Goal: Information Seeking & Learning: Learn about a topic

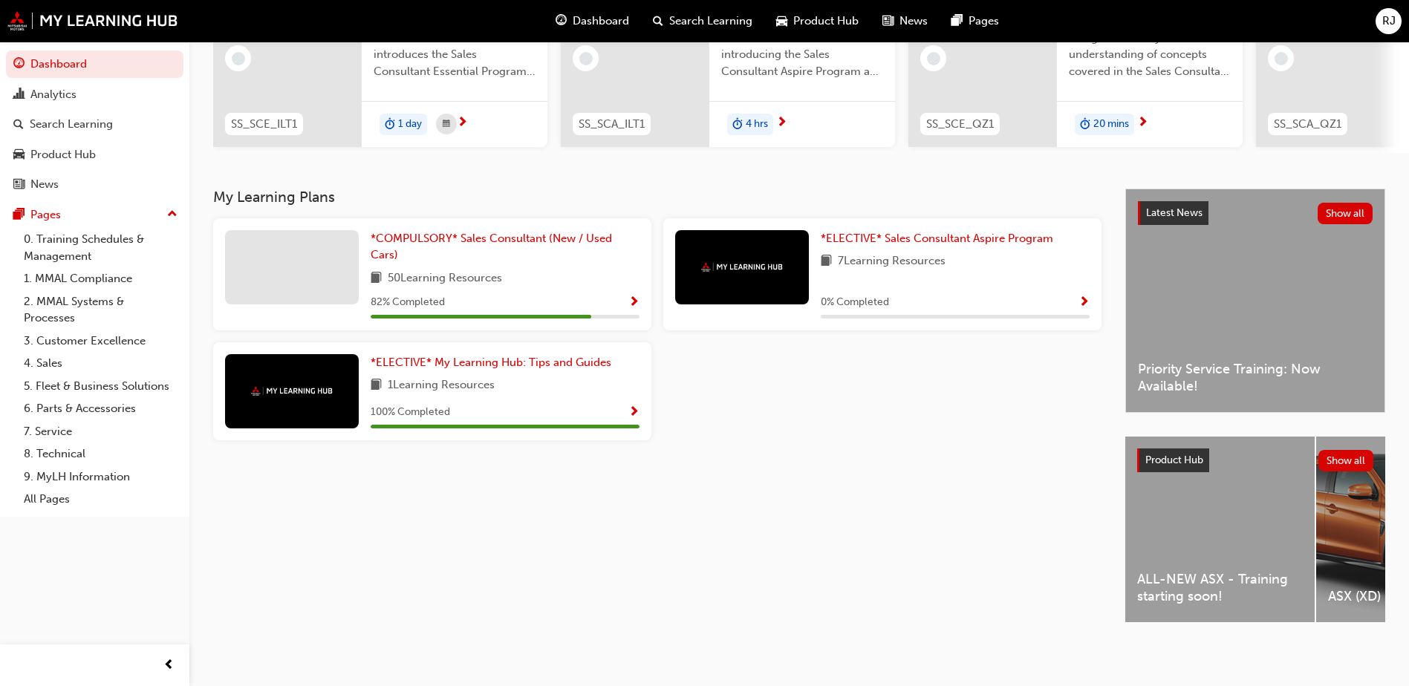
scroll to position [201, 0]
click at [1215, 497] on div "ALL-NEW ASX - Training starting soon!" at bounding box center [1220, 530] width 189 height 186
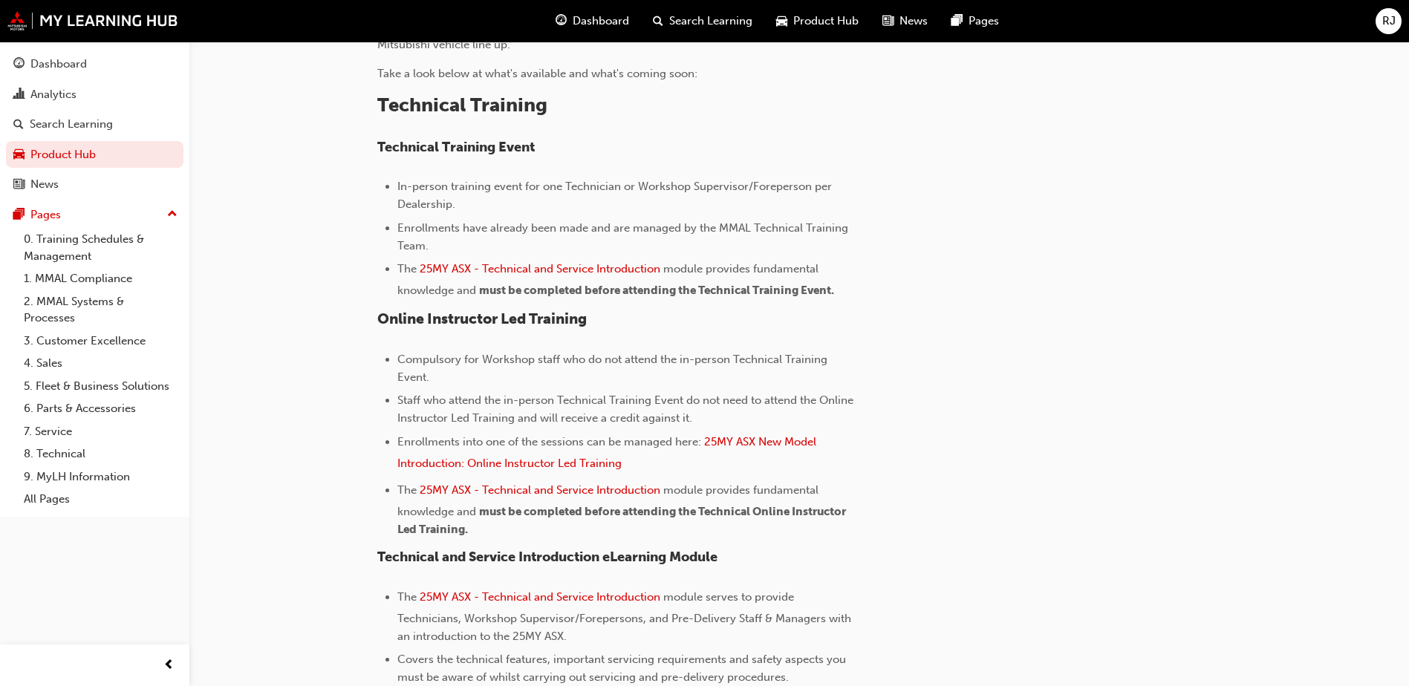
scroll to position [520, 0]
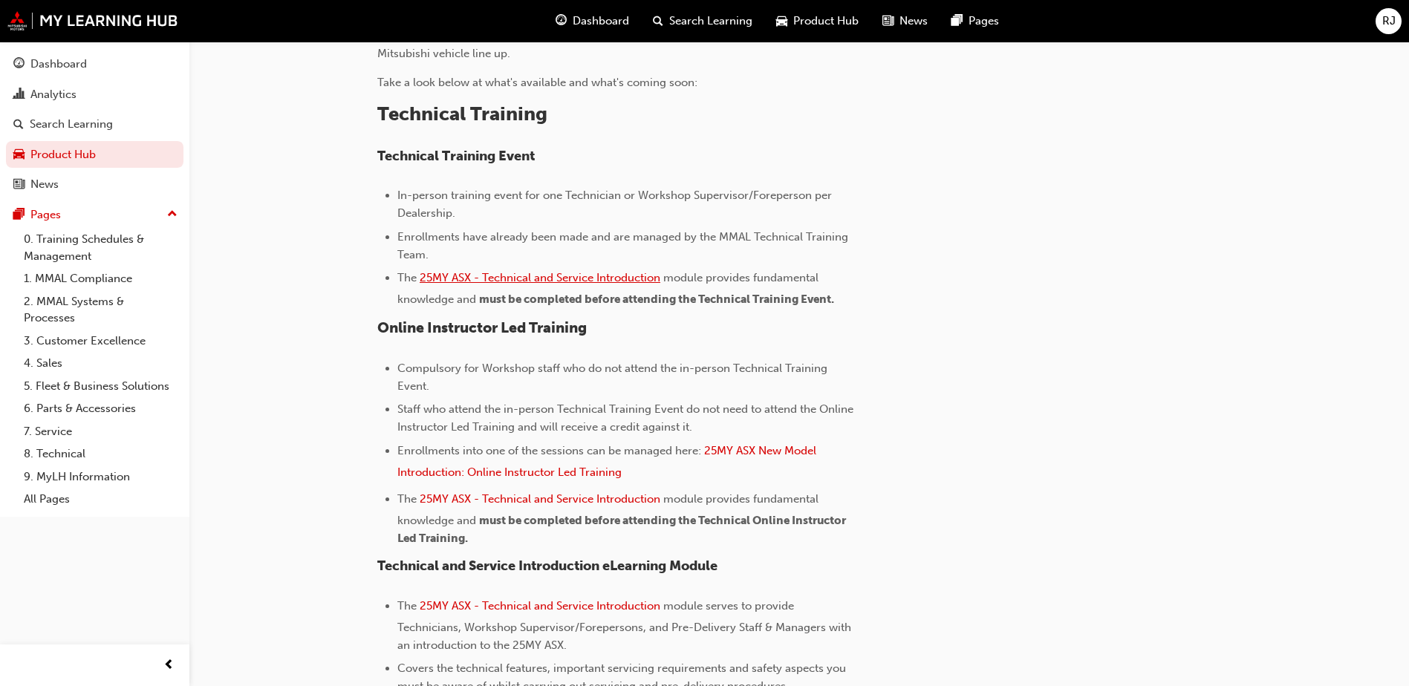
click at [571, 273] on span "25MY ASX - Technical and Service Introduction" at bounding box center [540, 277] width 241 height 13
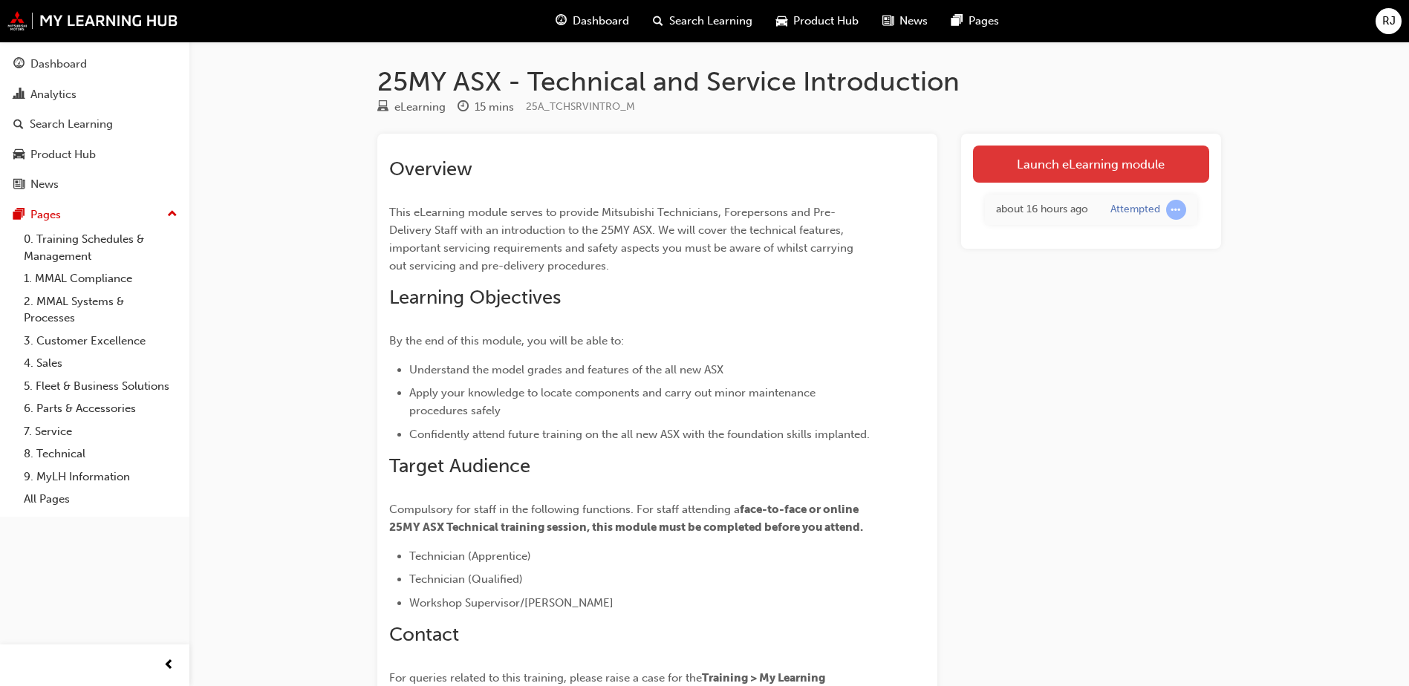
click at [1061, 165] on link "Launch eLearning module" at bounding box center [1091, 164] width 236 height 37
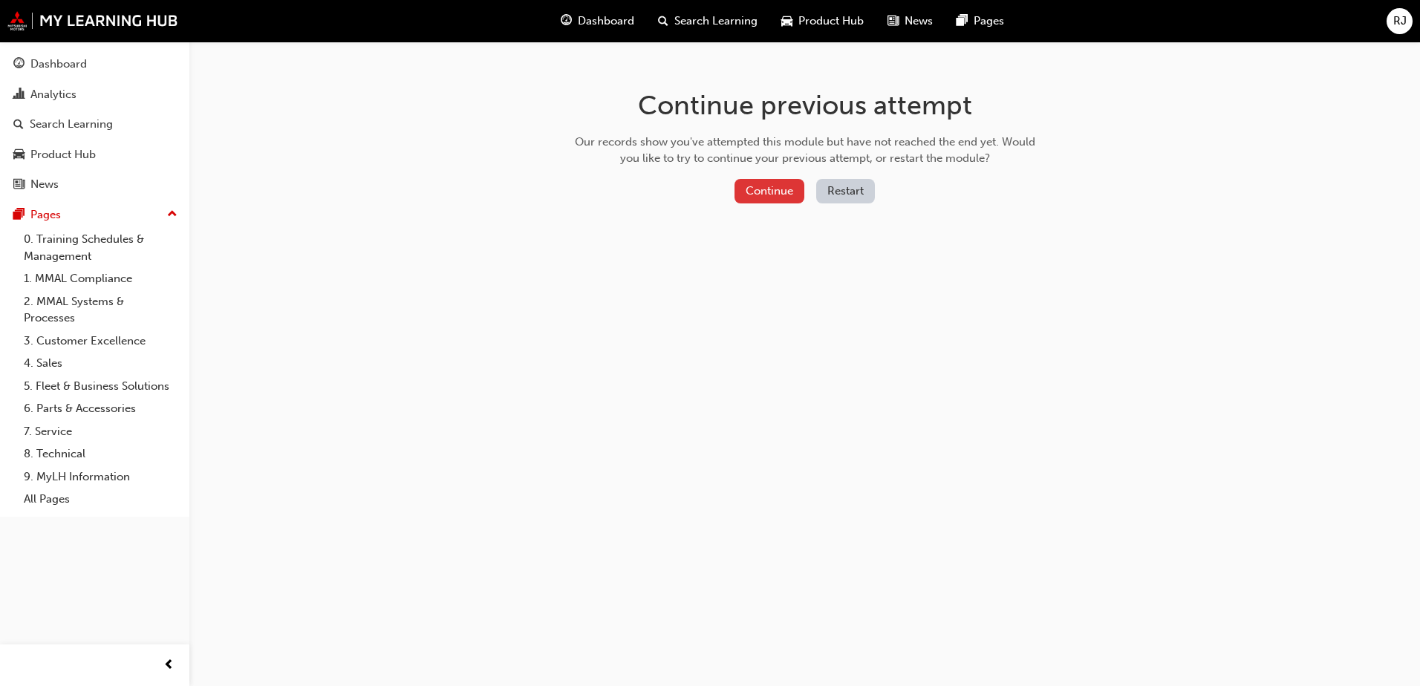
click at [782, 199] on button "Continue" at bounding box center [770, 191] width 70 height 25
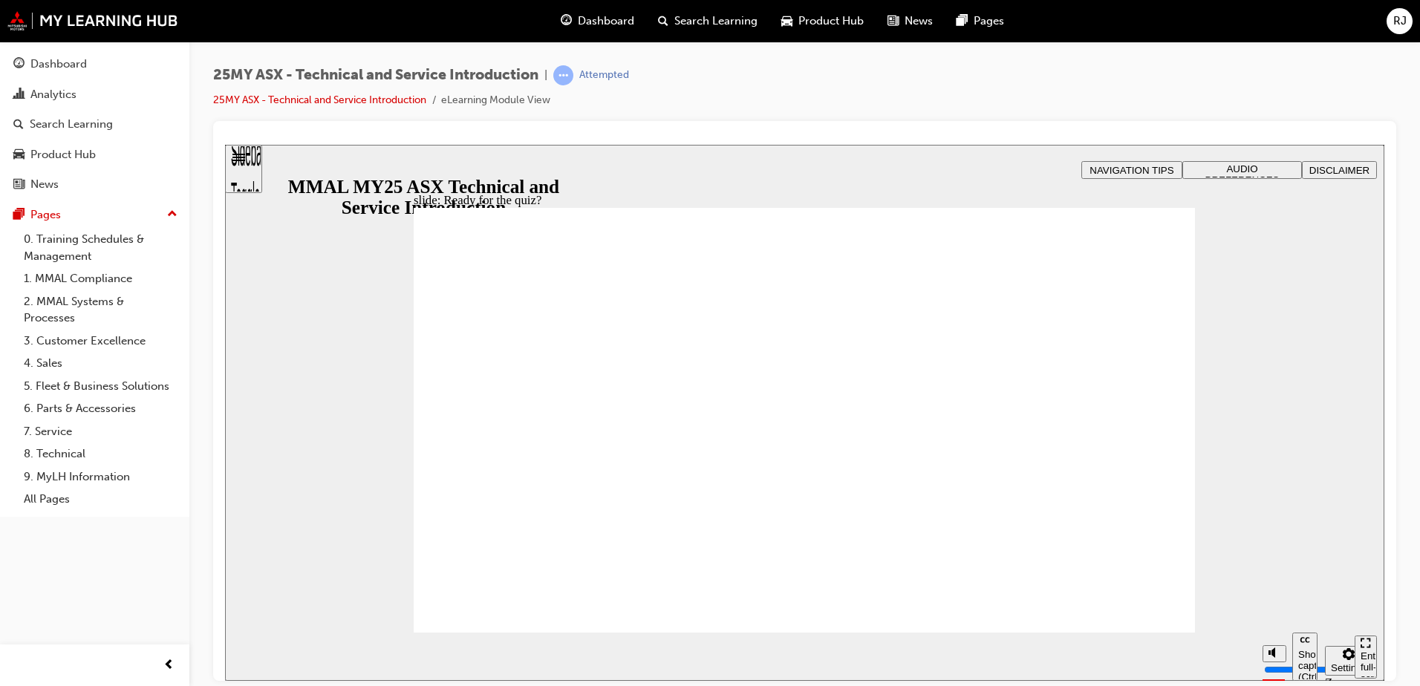
radio input "true"
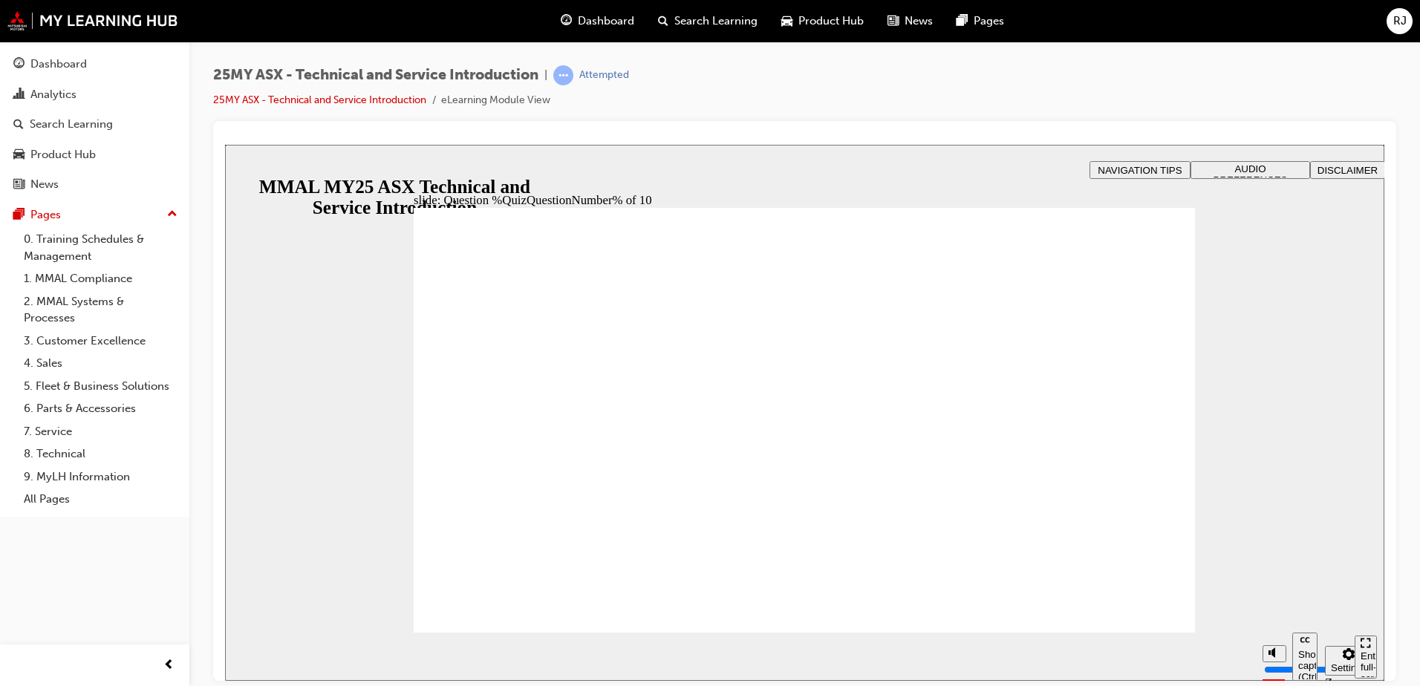
radio input "true"
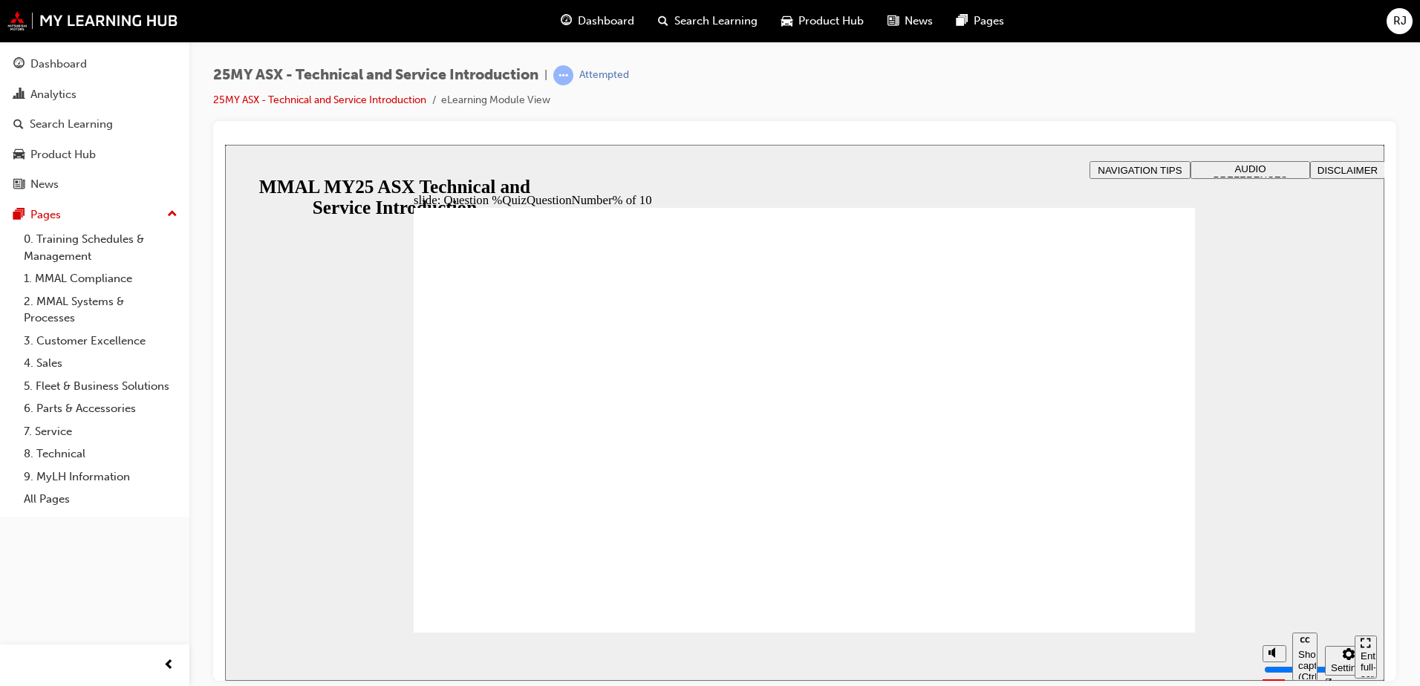
radio input "true"
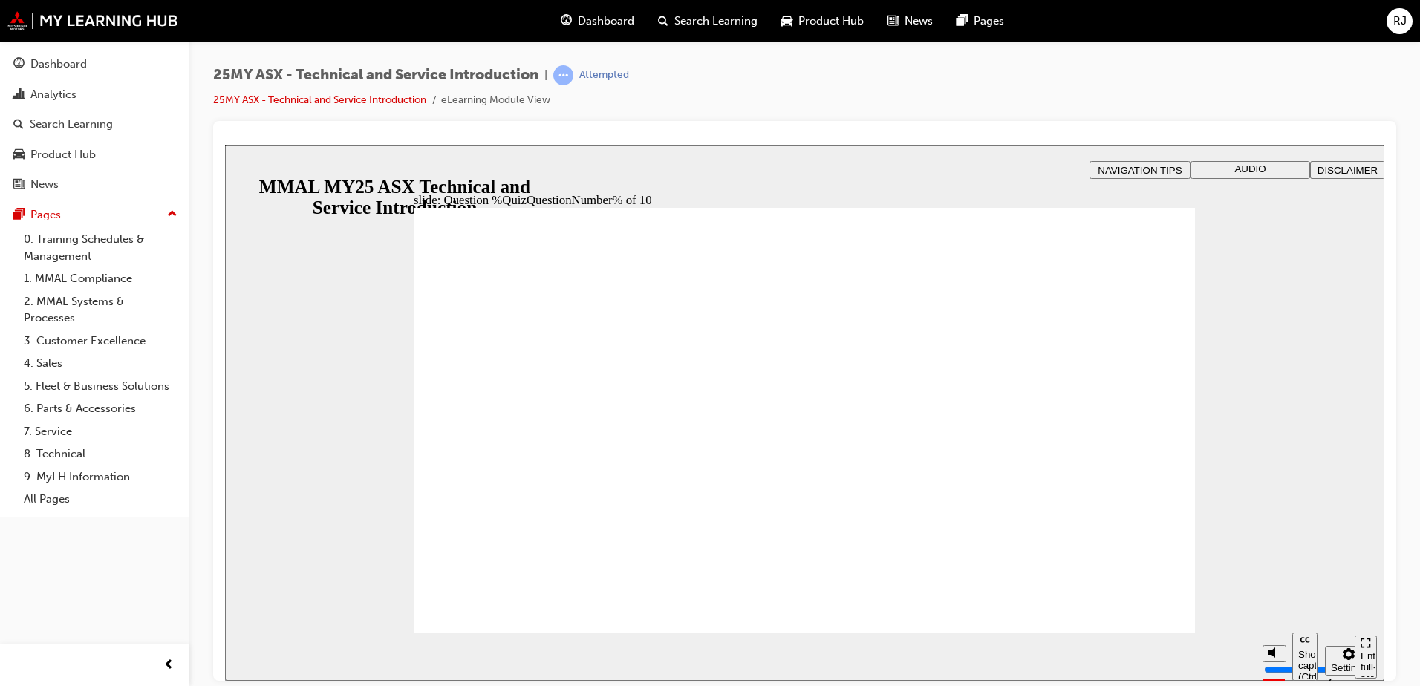
radio input "true"
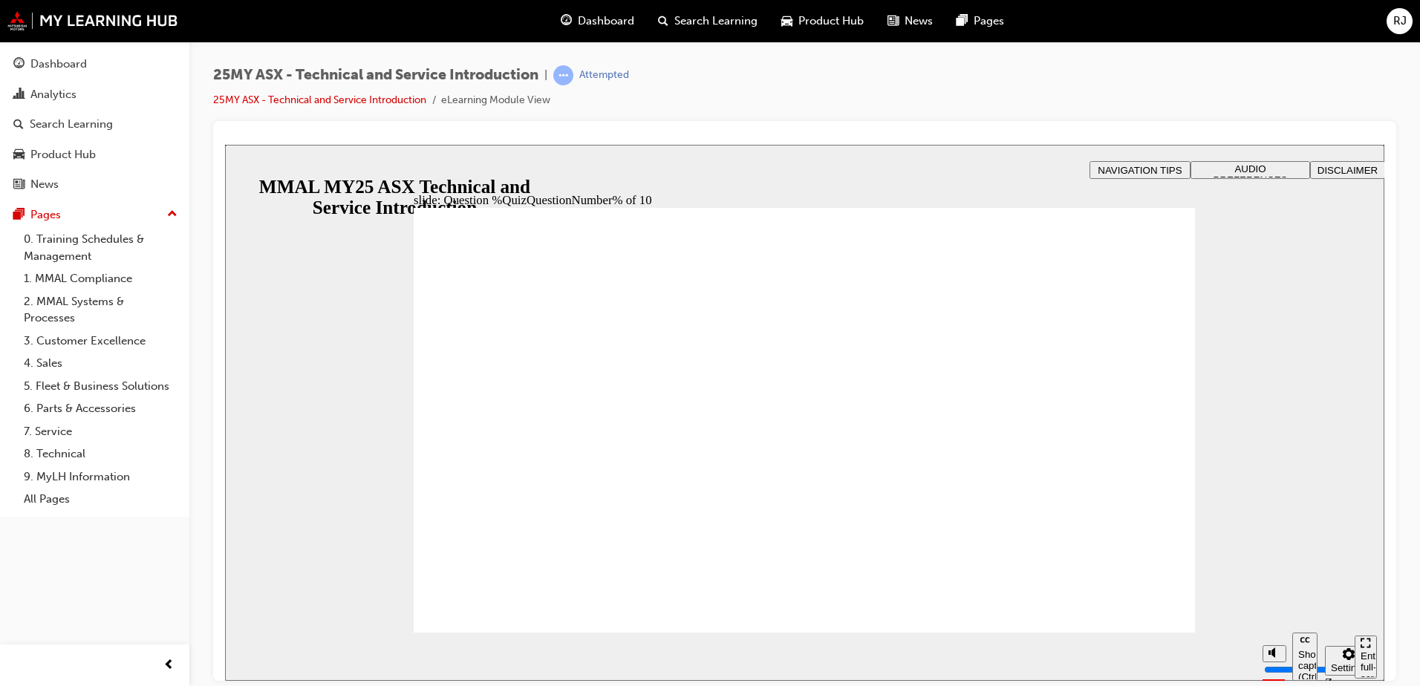
radio input "true"
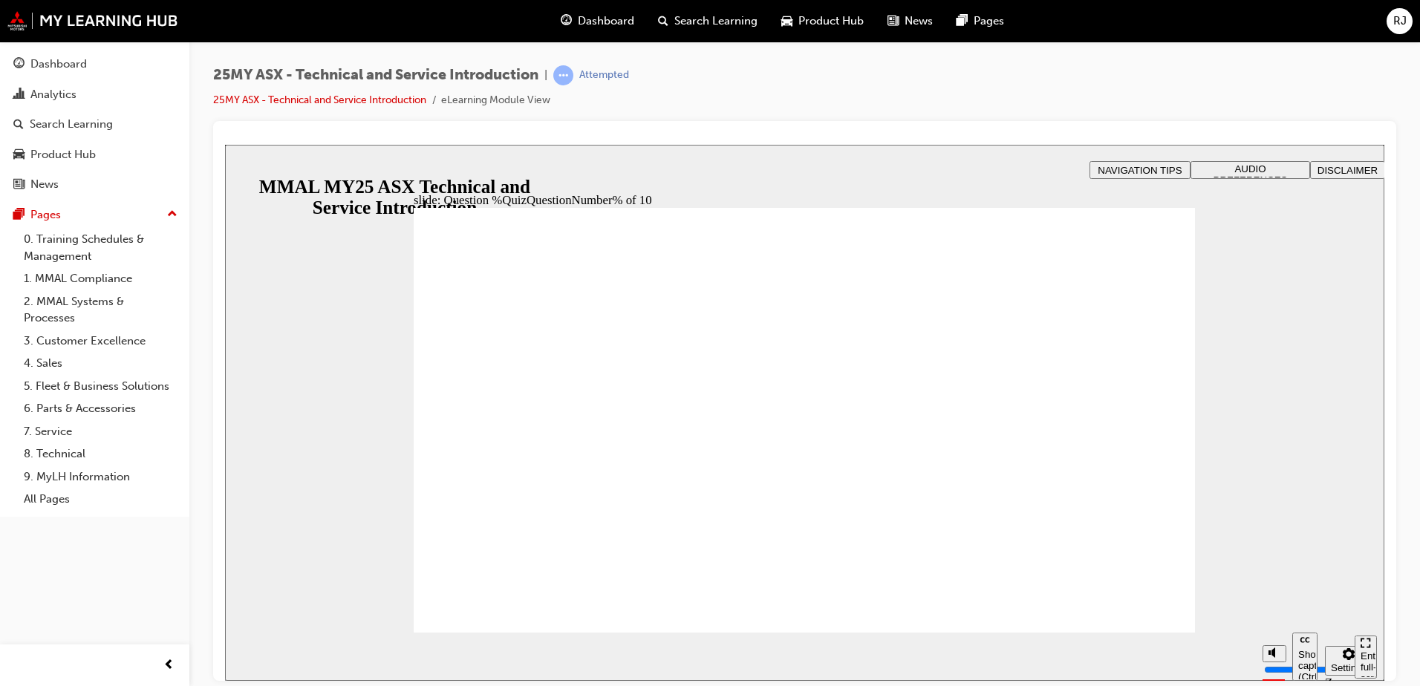
radio input "true"
radio input "false"
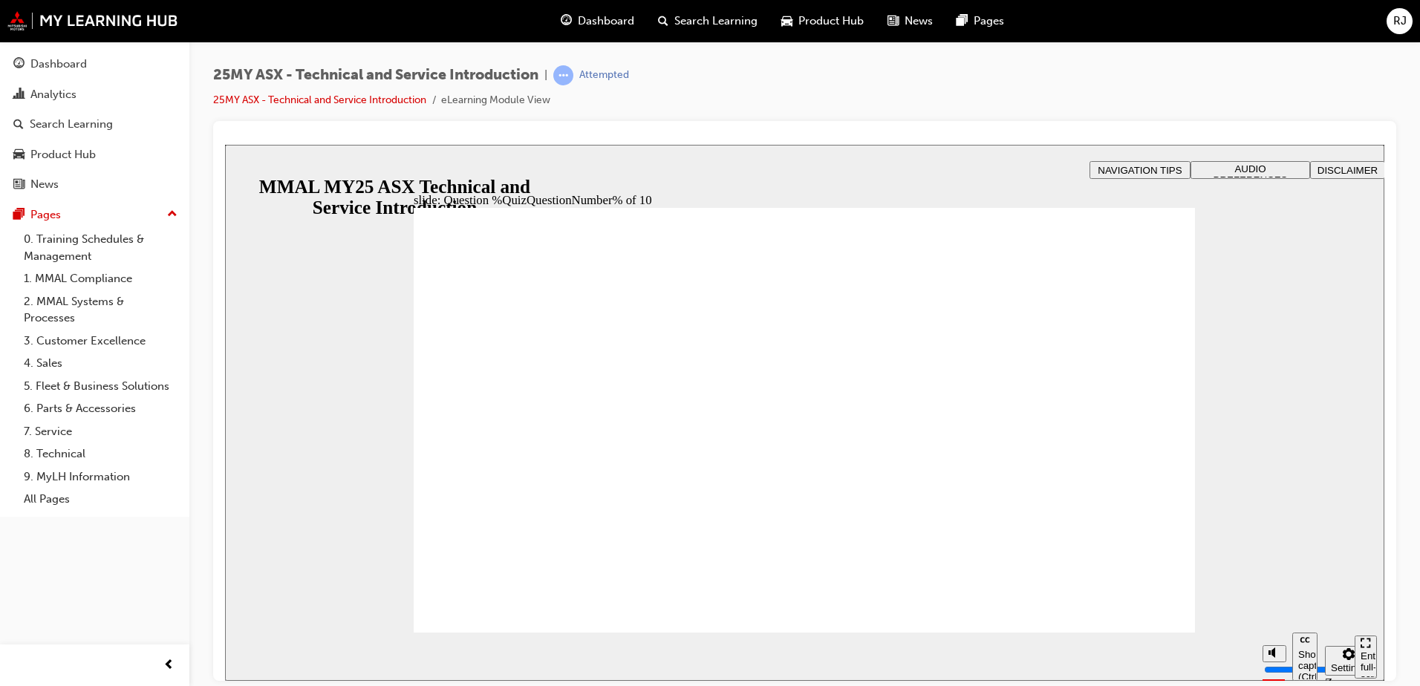
radio input "true"
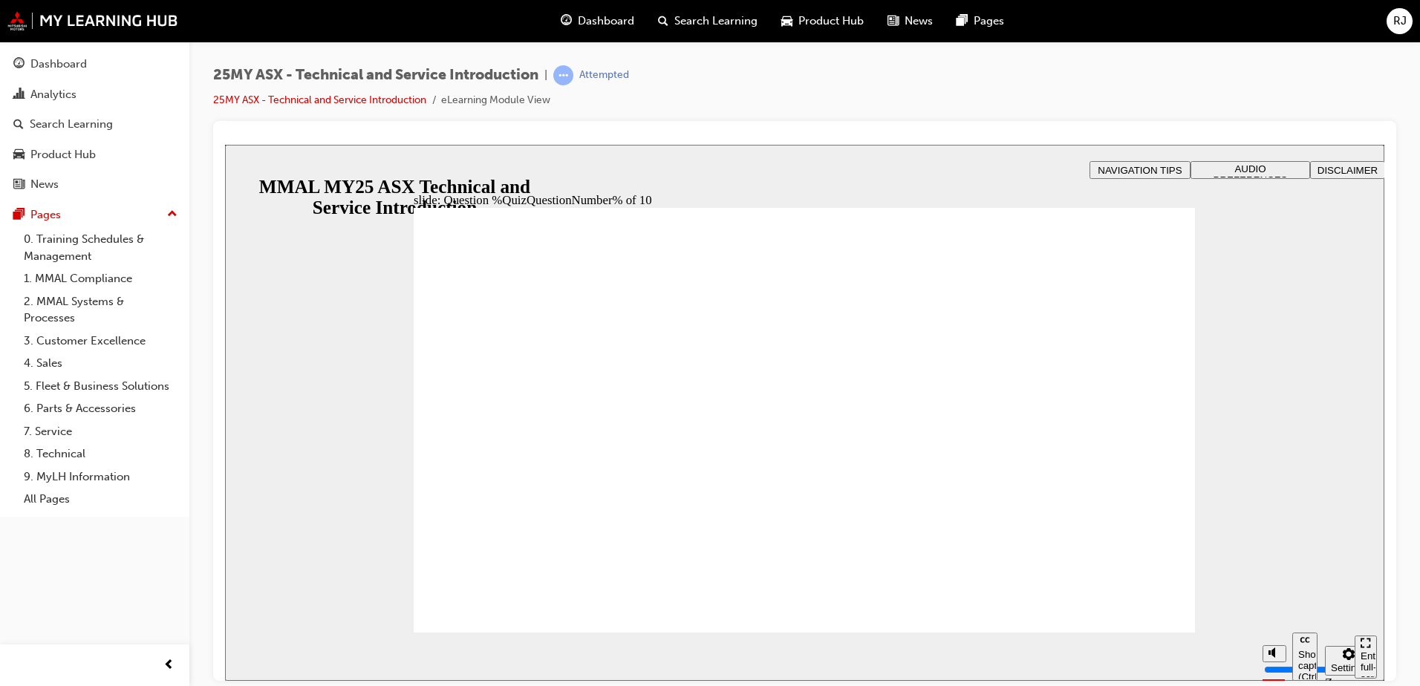
radio input "true"
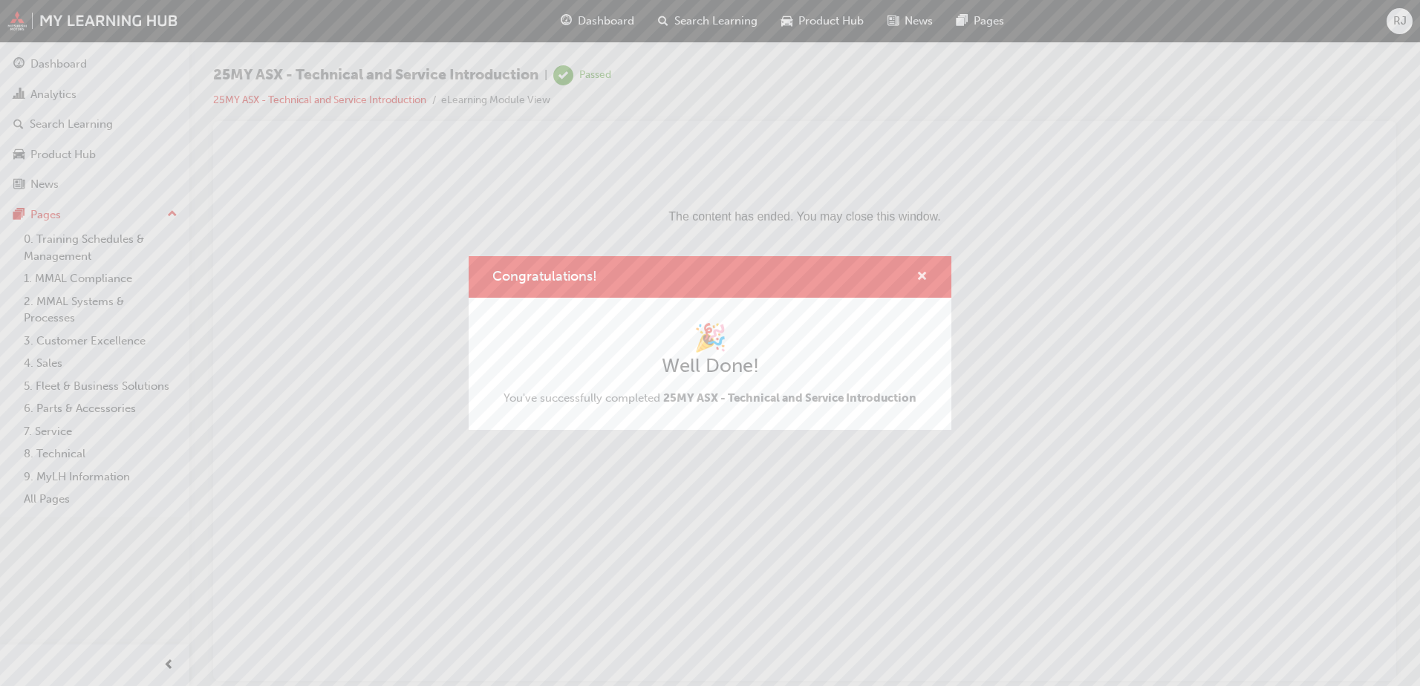
click at [922, 280] on span "cross-icon" at bounding box center [922, 277] width 11 height 13
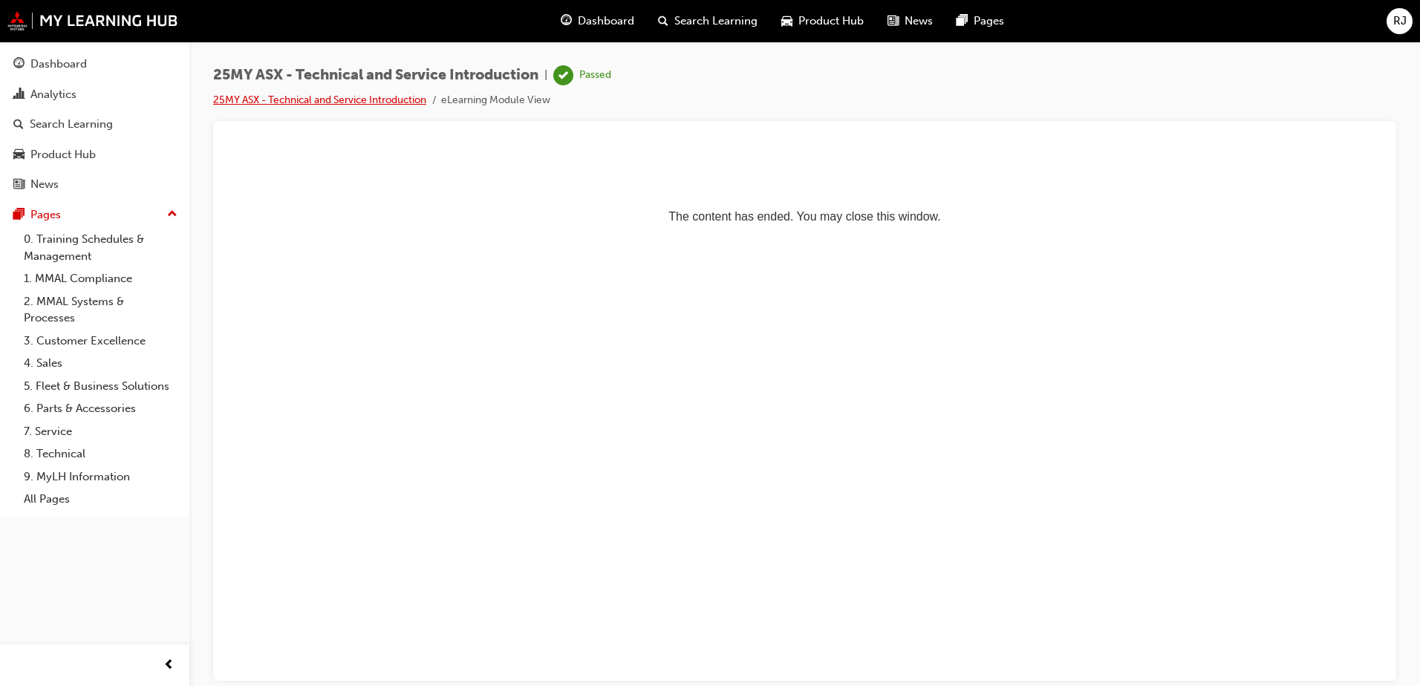
click at [394, 98] on link "25MY ASX - Technical and Service Introduction" at bounding box center [319, 100] width 213 height 13
